Goal: Task Accomplishment & Management: Manage account settings

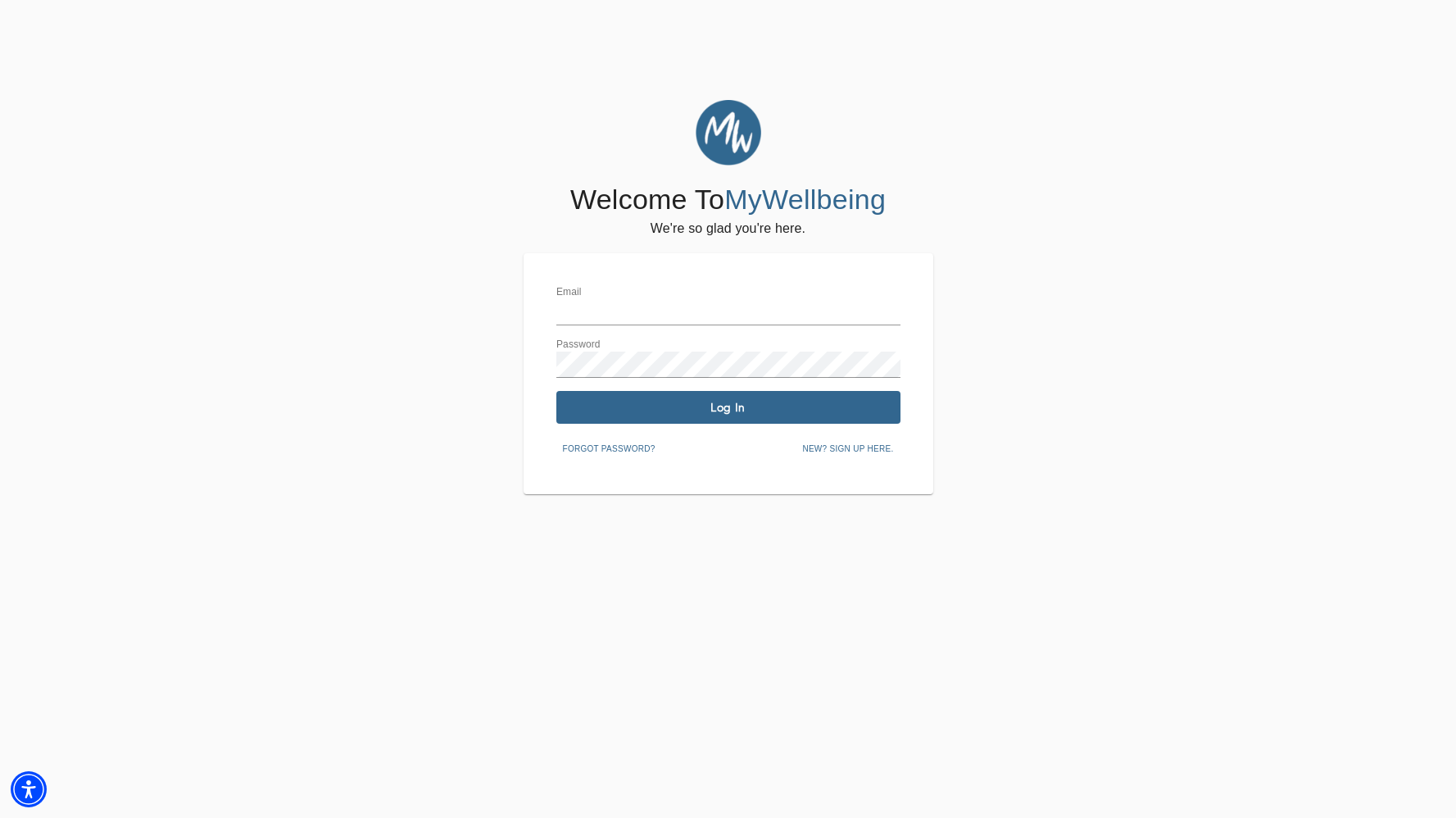
type input "[PERSON_NAME][EMAIL_ADDRESS][DOMAIN_NAME]"
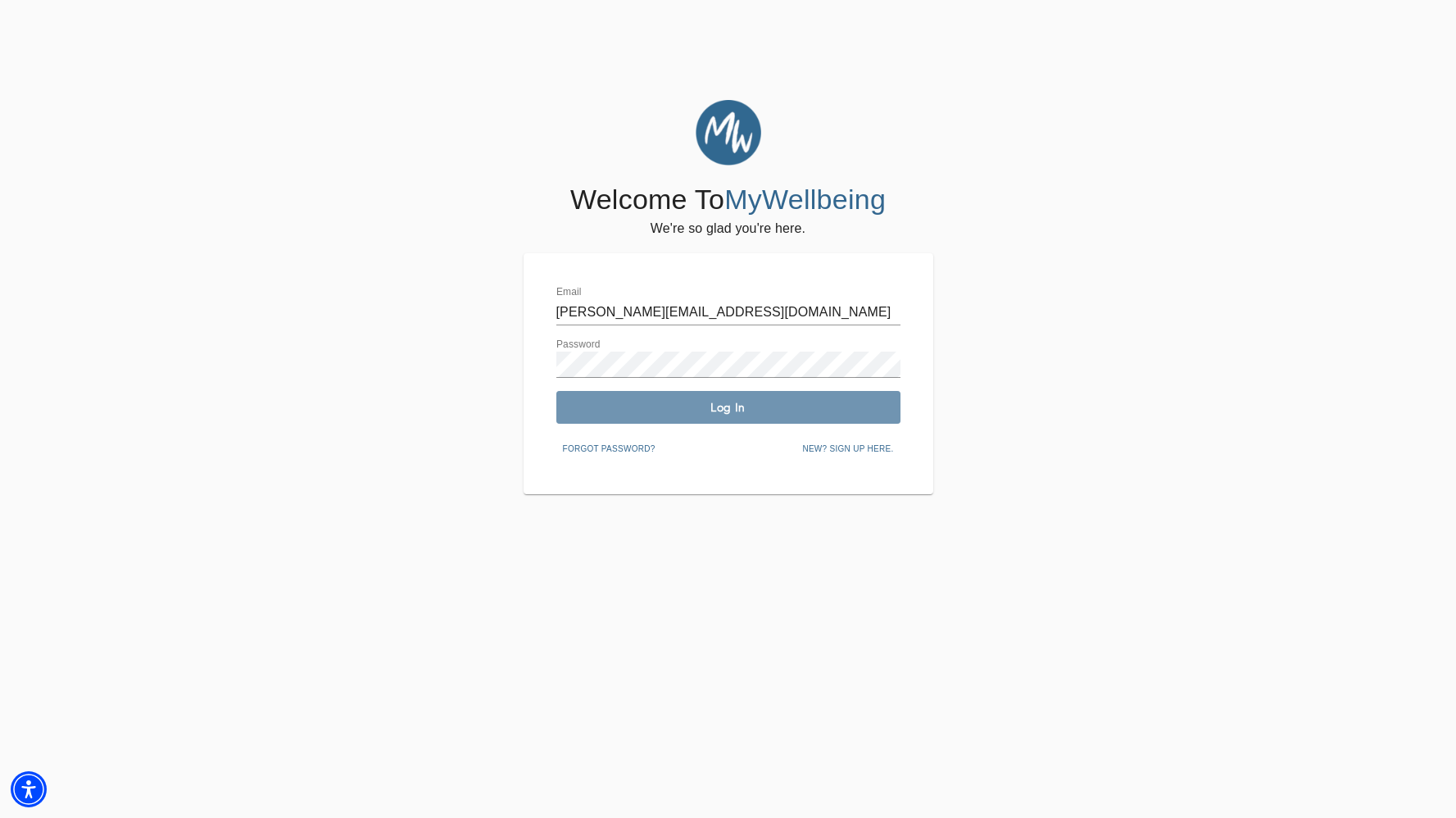
click at [754, 405] on span "Log In" at bounding box center [728, 407] width 331 height 15
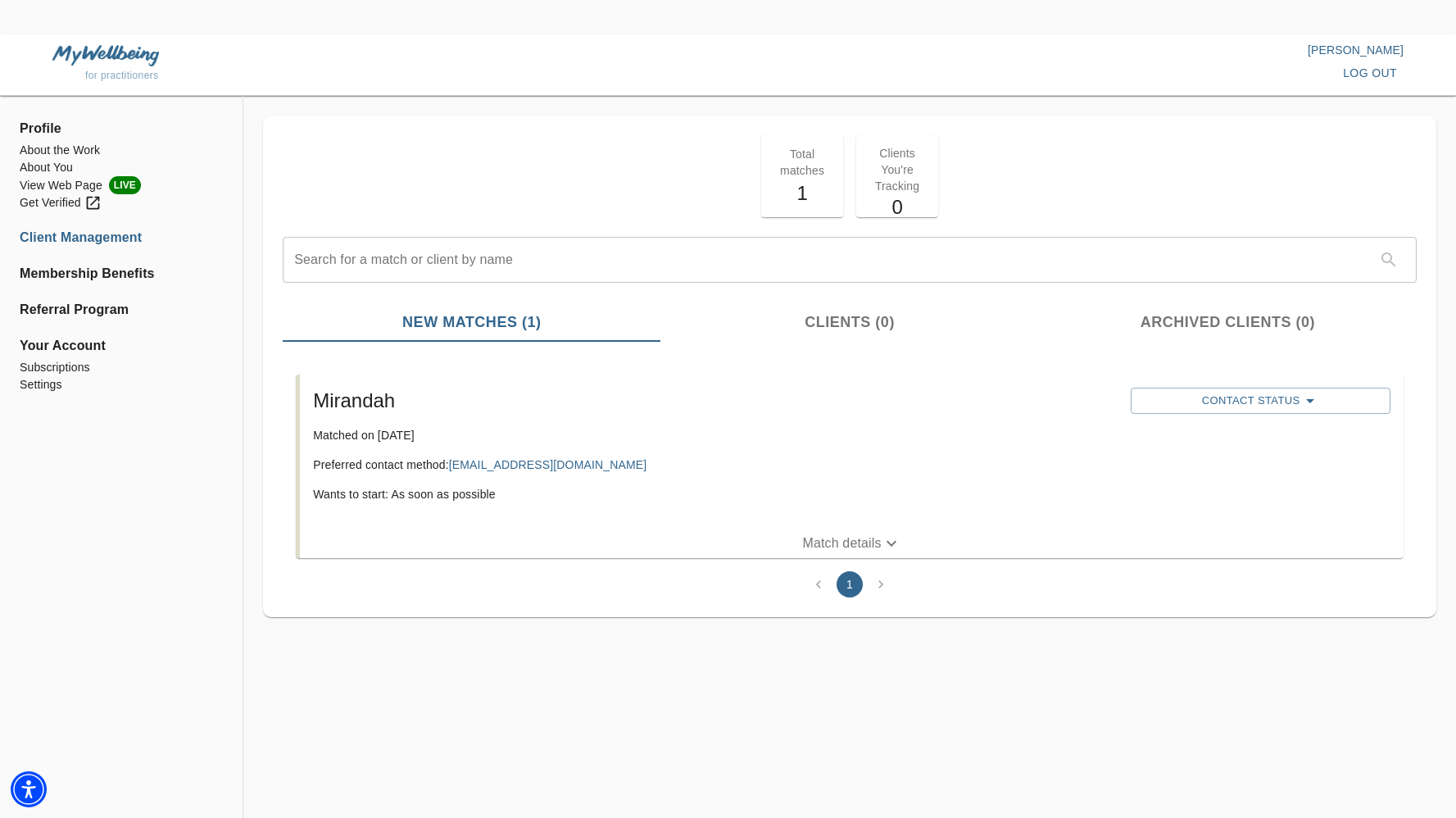
click at [335, 411] on h5 "Mirandah" at bounding box center [715, 400] width 805 height 26
click at [505, 636] on div "Total matches 1 Clients You're Tracking 0 Search for a match or client by name …" at bounding box center [849, 389] width 1213 height 548
click at [829, 545] on p "Match details" at bounding box center [841, 543] width 79 height 20
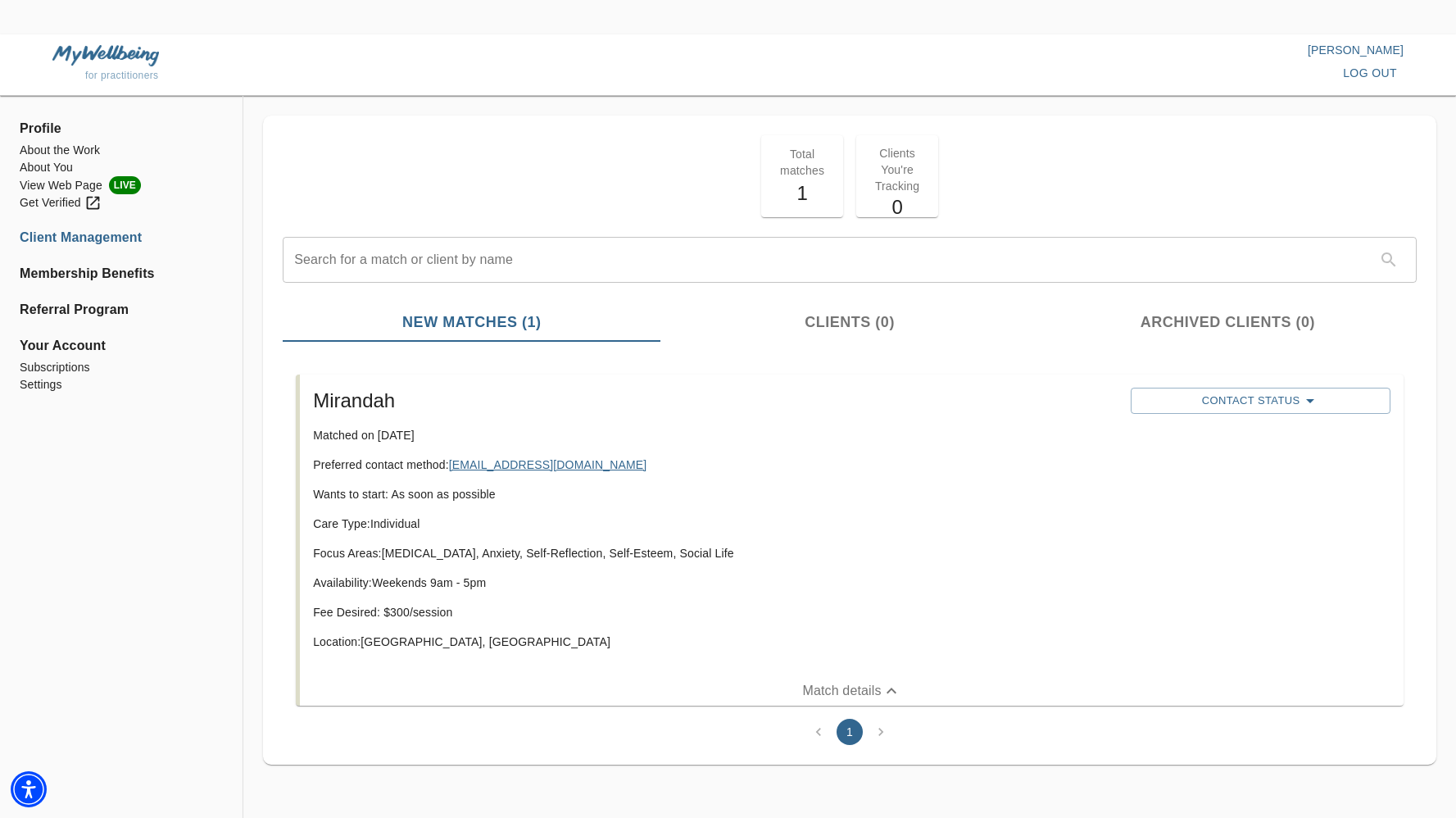
click at [500, 463] on link "[EMAIL_ADDRESS][DOMAIN_NAME]" at bounding box center [548, 464] width 198 height 13
